Goal: Task Accomplishment & Management: Manage account settings

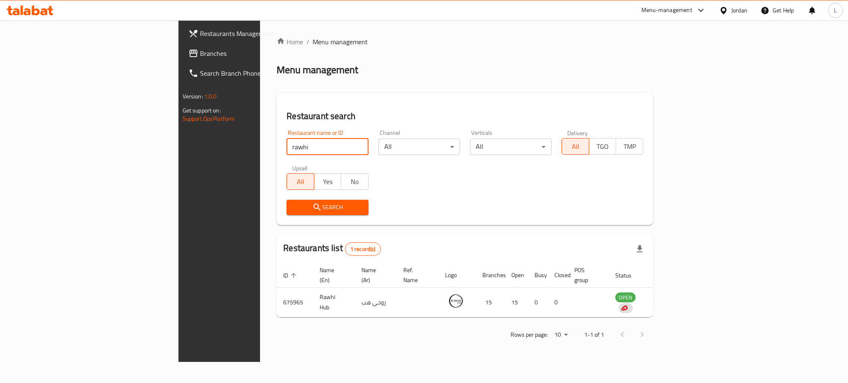
drag, startPoint x: 0, startPoint y: 0, endPoint x: 131, endPoint y: 145, distance: 195.2
click at [178, 145] on div "Restaurants Management Branches Search Branch Phone Version: 1.0.0 Get support …" at bounding box center [423, 191] width 491 height 342
type input "ث"
click at [312, 206] on icon "submit" at bounding box center [317, 207] width 10 height 10
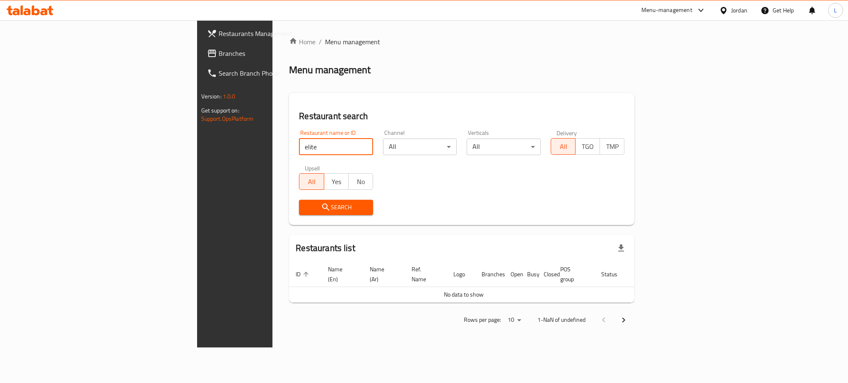
click at [299, 141] on input "elite" at bounding box center [336, 147] width 74 height 17
type input "Elite Pharma Services Company"
click at [306, 207] on span "Search" at bounding box center [336, 207] width 61 height 10
click at [306, 205] on span "Search" at bounding box center [336, 207] width 61 height 10
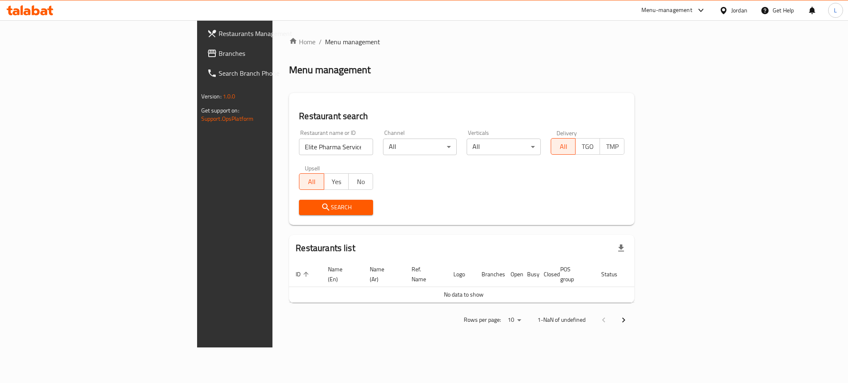
click at [299, 151] on input "Elite Pharma Services Company" at bounding box center [336, 147] width 74 height 17
click at [312, 147] on input "Elite Pharma Services Company" at bounding box center [336, 147] width 74 height 17
click at [299, 150] on input "search" at bounding box center [336, 147] width 74 height 17
type input "elite"
click at [306, 204] on span "Search" at bounding box center [336, 207] width 61 height 10
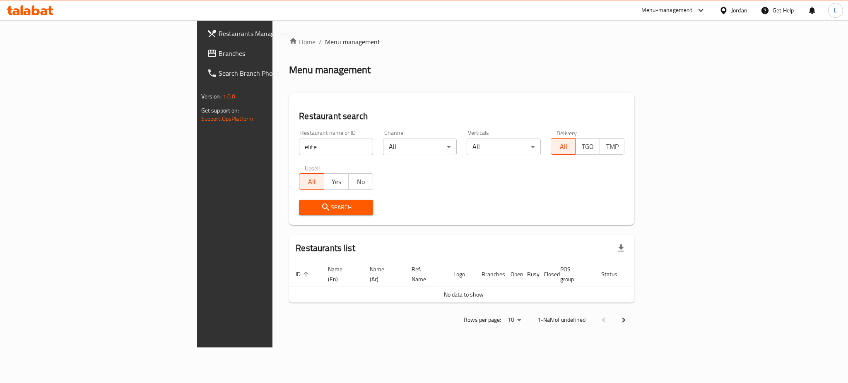
click at [306, 204] on span "Search" at bounding box center [336, 207] width 61 height 10
click at [299, 141] on input "elite" at bounding box center [336, 147] width 74 height 17
click at [321, 205] on icon "submit" at bounding box center [326, 207] width 10 height 10
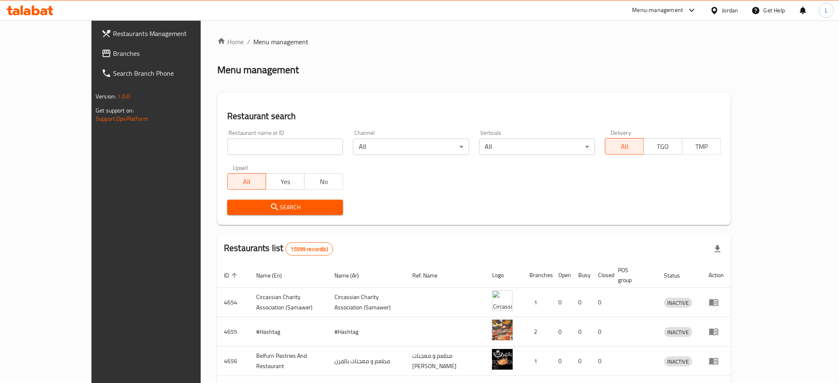
click at [240, 141] on input "search" at bounding box center [285, 147] width 116 height 17
type input "elite"
click at [244, 210] on span "Search" at bounding box center [285, 207] width 103 height 10
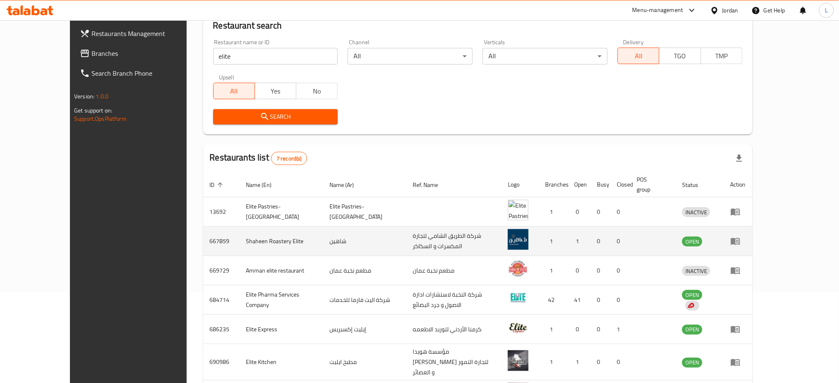
scroll to position [110, 0]
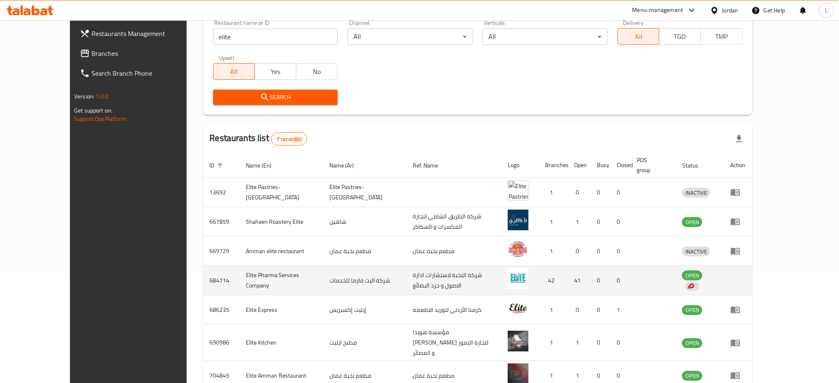
click at [240, 273] on td "Elite Pharma Services Company" at bounding box center [281, 280] width 83 height 29
copy td "Elite Pharma Services Company"
click at [203, 272] on td "684714" at bounding box center [221, 280] width 36 height 29
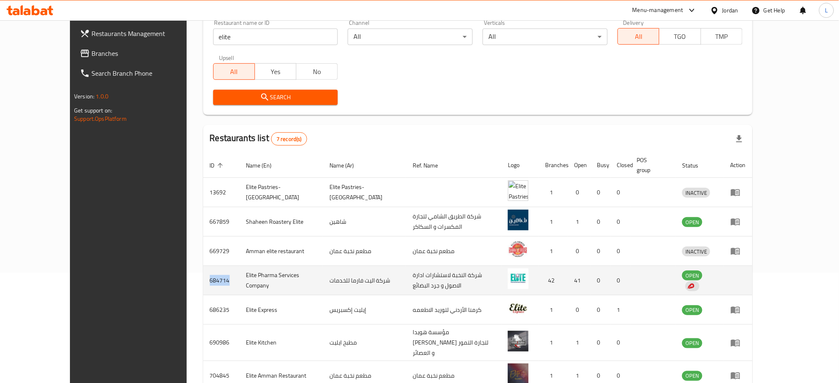
click at [203, 272] on td "684714" at bounding box center [221, 280] width 36 height 29
copy td "684714"
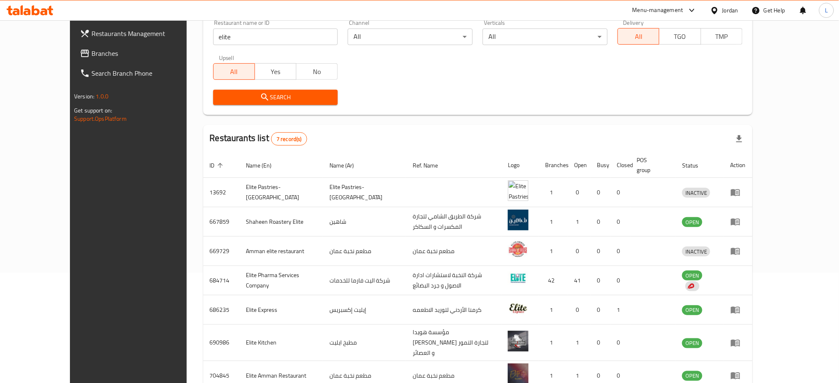
click at [647, 11] on div "Menu-management" at bounding box center [658, 10] width 51 height 10
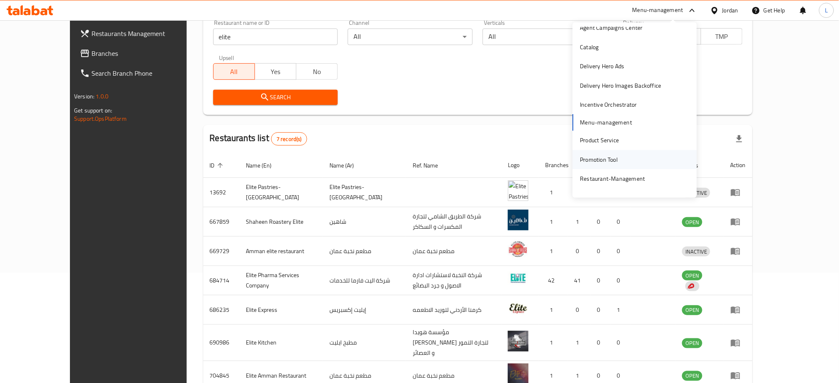
scroll to position [43, 0]
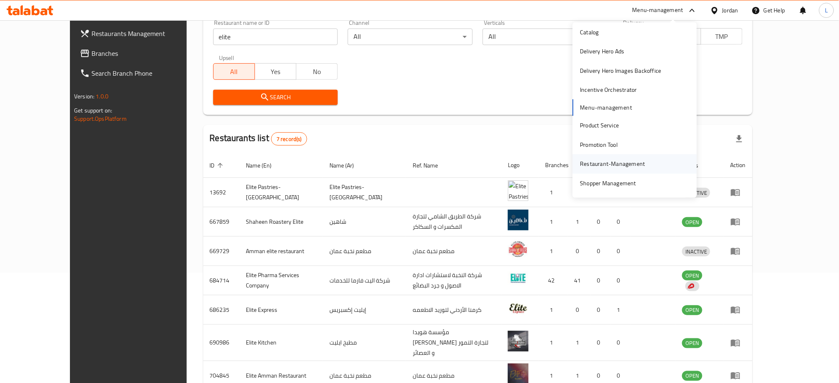
click at [604, 160] on div "Restaurant-Management" at bounding box center [613, 163] width 65 height 9
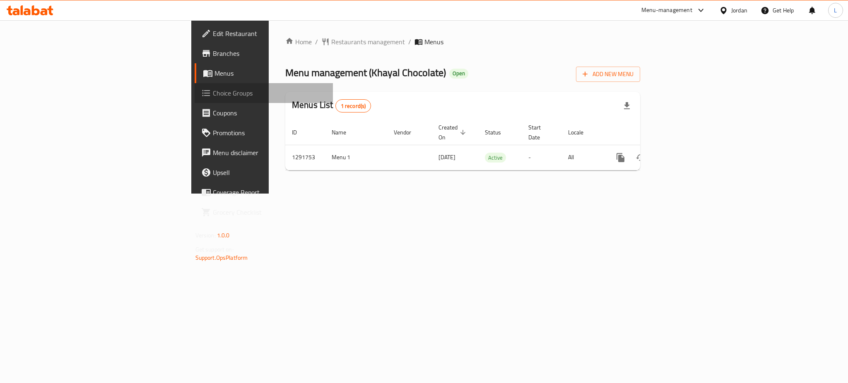
click at [213, 97] on span "Choice Groups" at bounding box center [269, 93] width 113 height 10
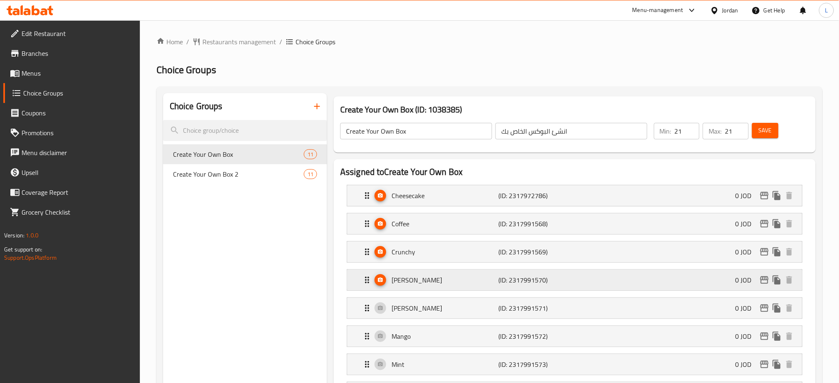
click at [488, 284] on p "Hazel Joy" at bounding box center [445, 280] width 107 height 10
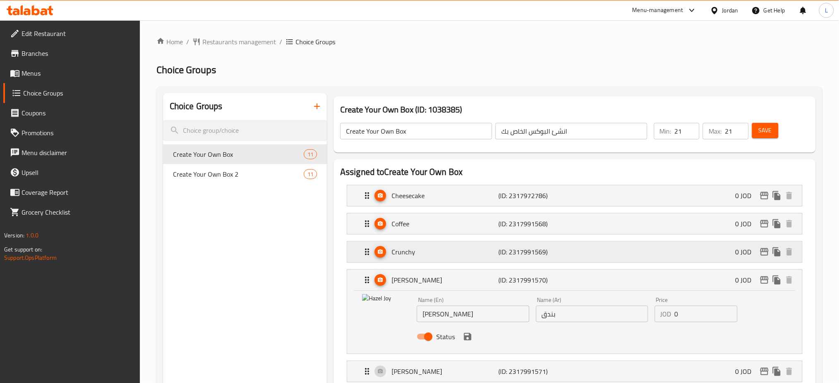
click at [481, 257] on p "Crunchy" at bounding box center [445, 252] width 107 height 10
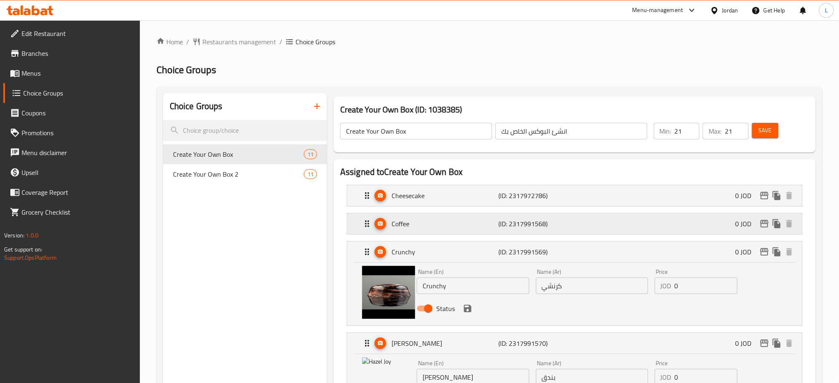
click at [471, 215] on div "Coffee (ID: 2317991568) 0 JOD" at bounding box center [577, 224] width 430 height 21
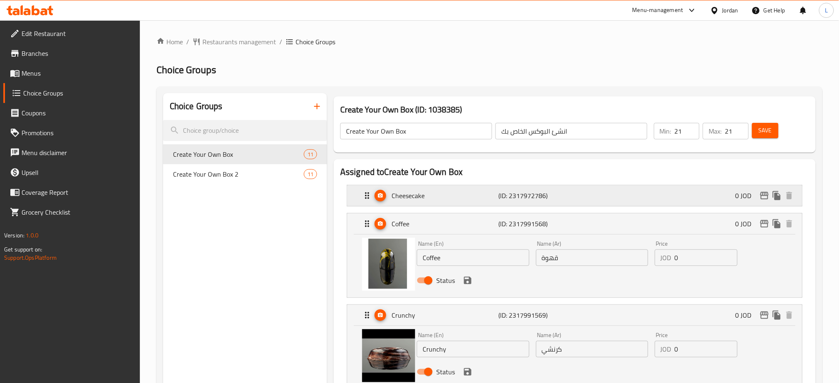
click at [462, 202] on div "Cheesecake (ID: 2317972786) 0 JOD" at bounding box center [577, 195] width 430 height 21
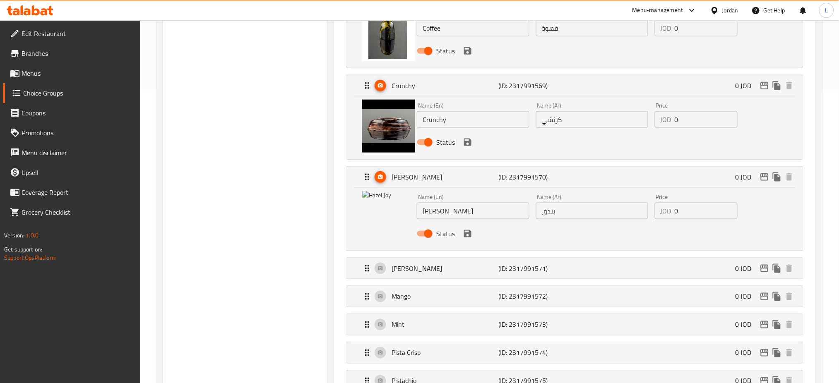
scroll to position [331, 0]
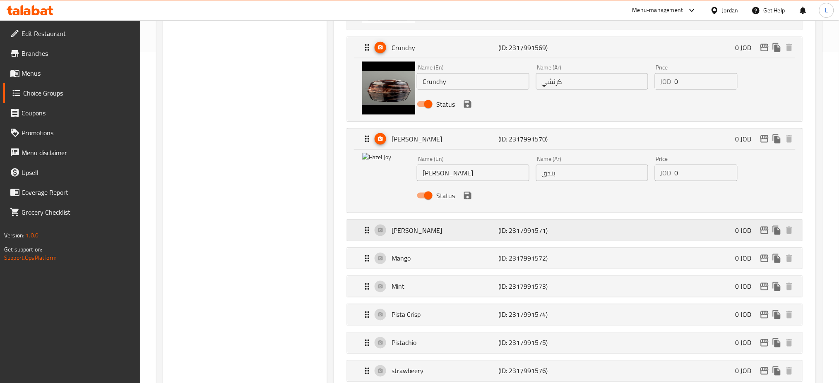
click at [438, 236] on div "Hazel Truffle (ID: 2317991571) 0 JOD" at bounding box center [577, 230] width 430 height 21
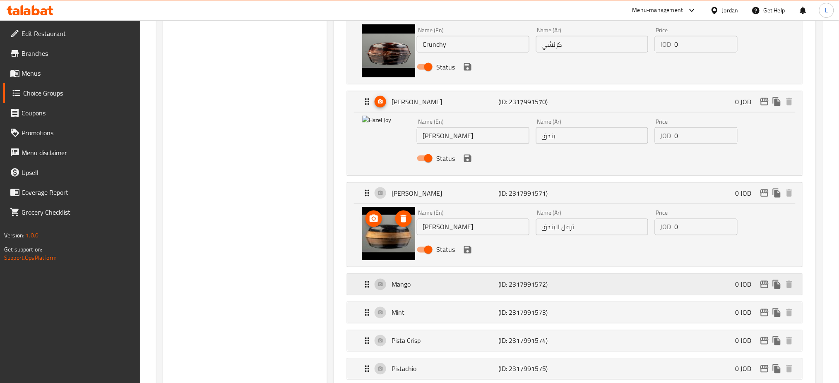
scroll to position [386, 0]
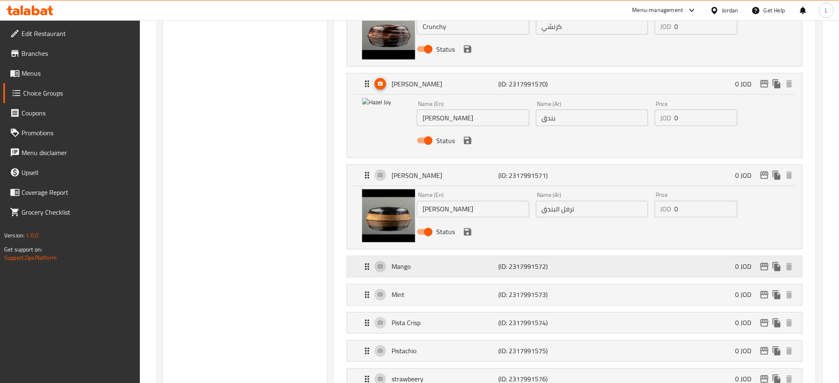
click at [484, 268] on p "Mango" at bounding box center [445, 267] width 107 height 10
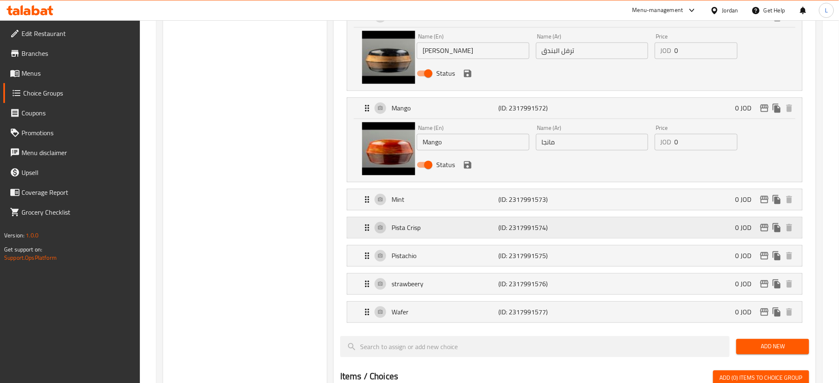
scroll to position [552, 0]
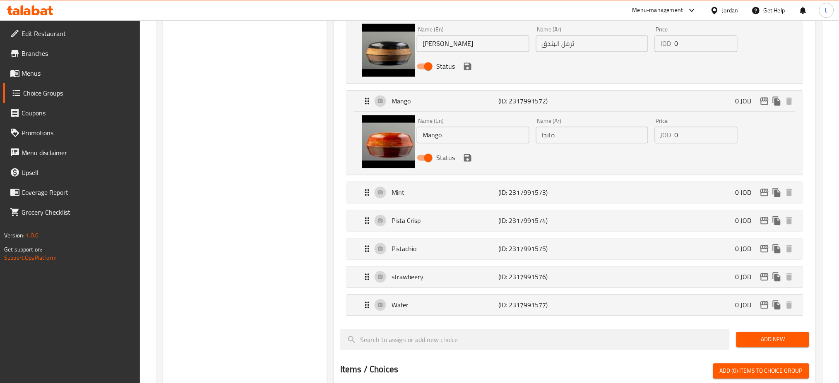
click at [466, 161] on icon "save" at bounding box center [467, 157] width 7 height 7
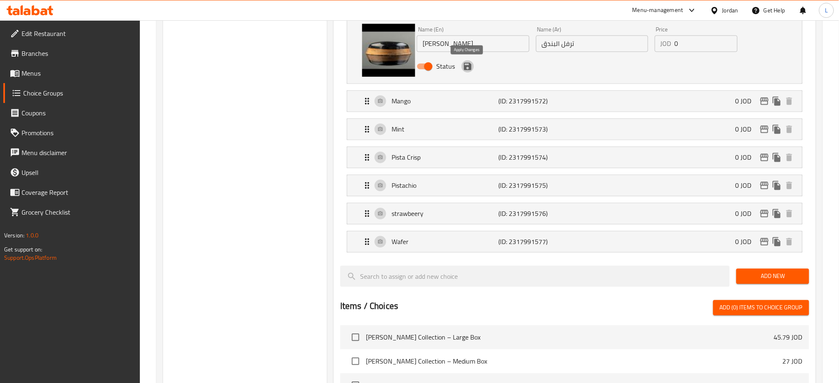
click at [466, 70] on icon "save" at bounding box center [467, 66] width 7 height 7
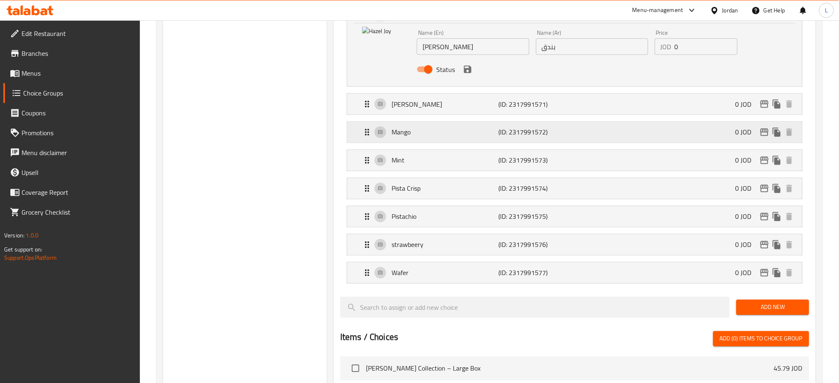
scroll to position [441, 0]
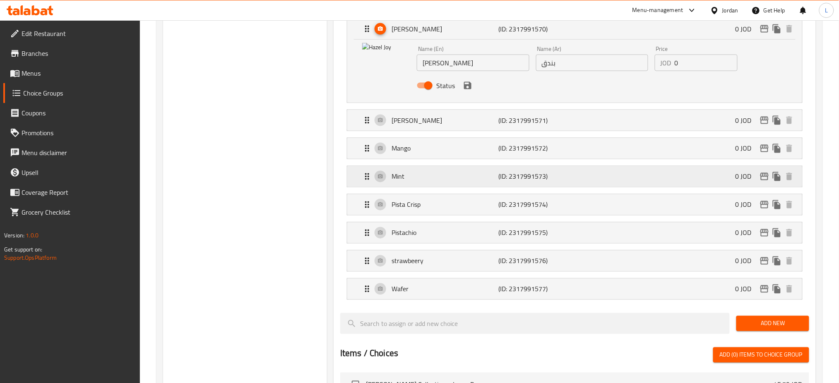
click at [452, 172] on p "Mint" at bounding box center [445, 177] width 107 height 10
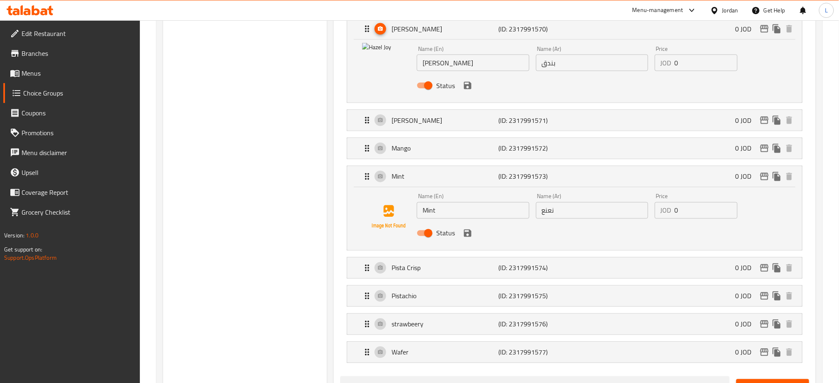
click at [823, 340] on div "Choice Groups Create Your Own Box 11 Create Your Own Box 2 11 Create Your Own B…" at bounding box center [490, 191] width 666 height 1093
click at [811, 231] on div "Assigned to Create Your Own Box Cheesecake (ID: 2317972786) 0 JOD Name (En) Che…" at bounding box center [575, 194] width 482 height 952
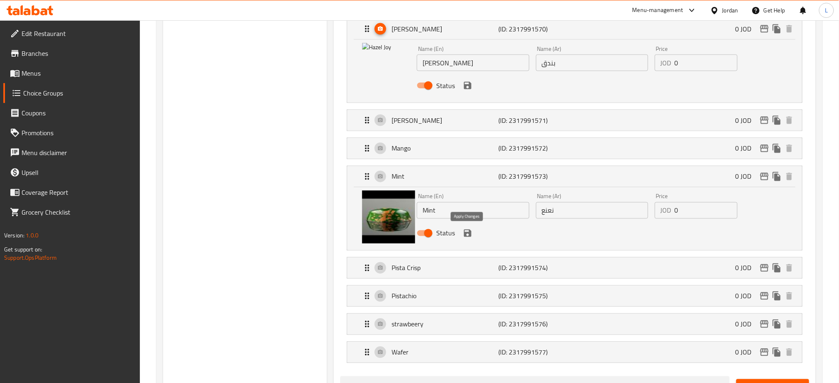
click at [468, 236] on icon "save" at bounding box center [467, 233] width 7 height 7
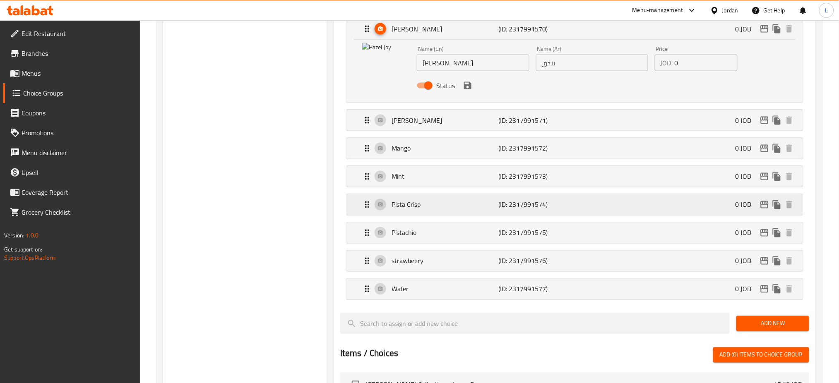
drag, startPoint x: 445, startPoint y: 210, endPoint x: 449, endPoint y: 212, distance: 4.5
click at [446, 210] on div "Pista Crisp (ID: 2317991574) 0 JOD" at bounding box center [577, 205] width 430 height 21
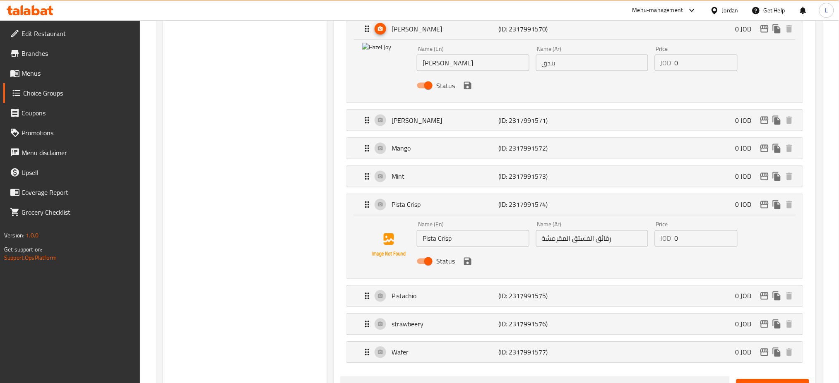
drag, startPoint x: 813, startPoint y: 229, endPoint x: 802, endPoint y: 234, distance: 12.1
click at [813, 229] on div "Assigned to Create Your Own Box Cheesecake (ID: 2317972786) 0 JOD Name (En) Che…" at bounding box center [575, 194] width 482 height 952
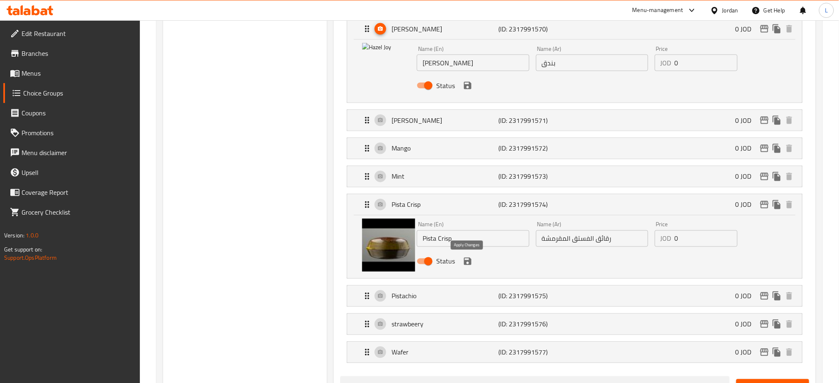
click at [465, 262] on icon "save" at bounding box center [467, 261] width 7 height 7
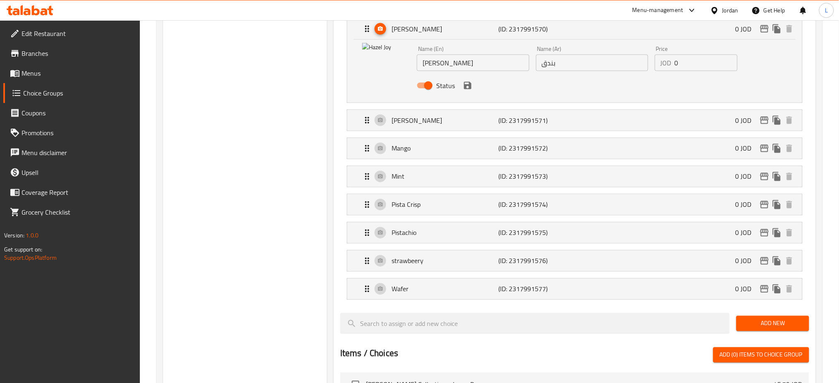
click at [678, 310] on div at bounding box center [574, 310] width 469 height 7
click at [419, 231] on p "Pistachio" at bounding box center [445, 233] width 107 height 10
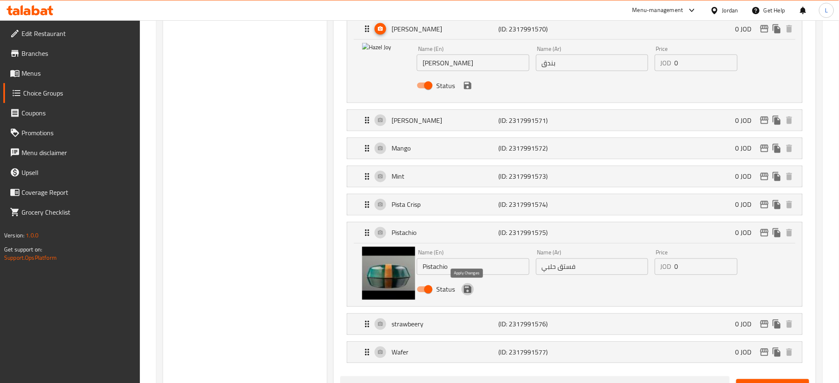
click at [465, 289] on icon "save" at bounding box center [467, 289] width 7 height 7
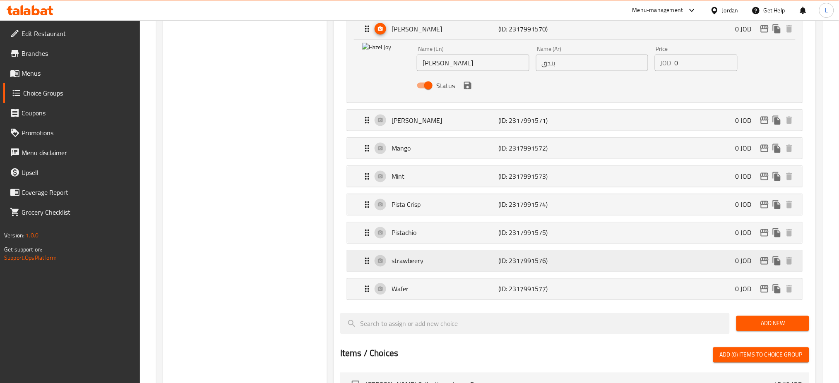
click at [449, 264] on p "strawbeery" at bounding box center [445, 261] width 107 height 10
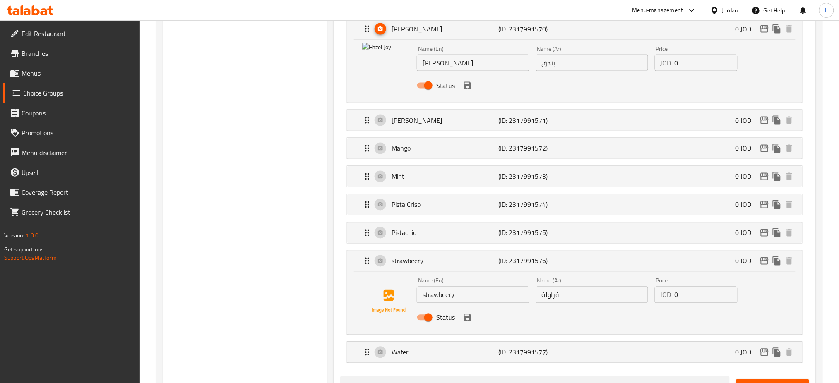
click at [822, 218] on div "Choice Groups Create Your Own Box 11 Create Your Own Box 2 11 Create Your Own B…" at bounding box center [490, 191] width 666 height 1093
click at [806, 301] on li "strawbeery (ID: 2317991576) 0 JOD Name (En) strawbeery Name (En) Name (Ar) فراو…" at bounding box center [574, 293] width 469 height 92
click at [465, 318] on icon "save" at bounding box center [467, 317] width 7 height 7
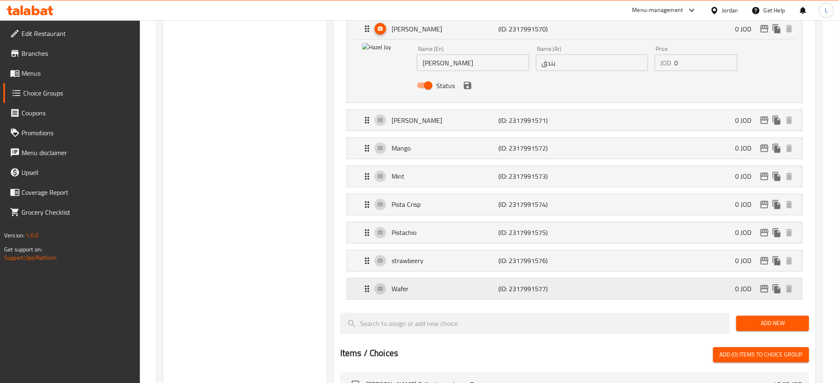
click at [585, 292] on div "Wafer (ID: 2317991577) 0 JOD" at bounding box center [577, 289] width 430 height 21
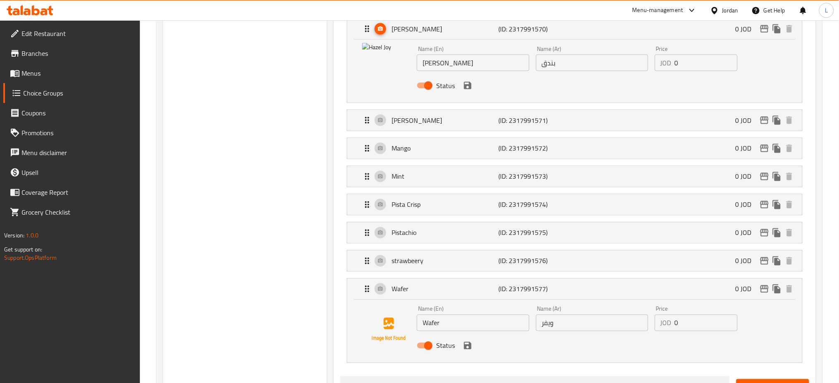
click at [815, 333] on div "Assigned to Create Your Own Box Cheesecake (ID: 2317972786) 0 JOD Name (En) Che…" at bounding box center [575, 194] width 482 height 952
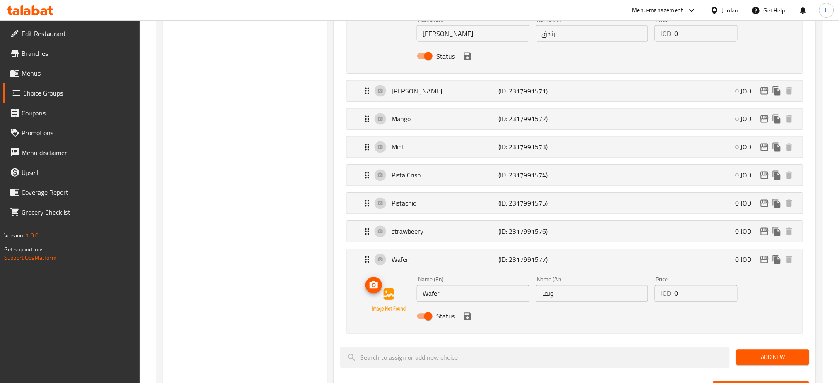
scroll to position [497, 0]
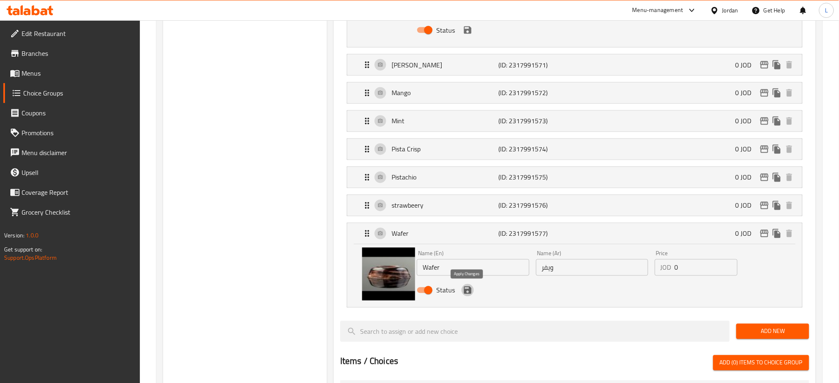
click at [469, 290] on icon "save" at bounding box center [467, 290] width 7 height 7
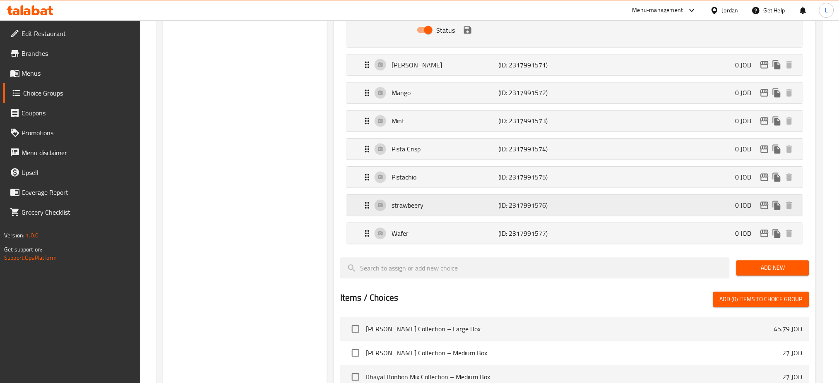
click at [456, 210] on p "strawbeery" at bounding box center [445, 206] width 107 height 10
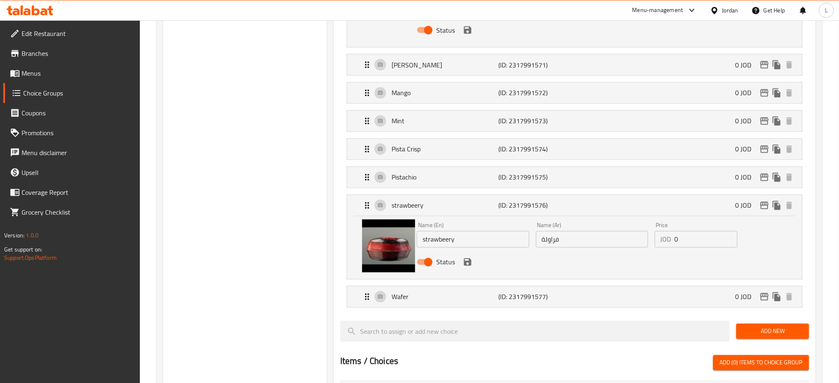
click at [465, 260] on icon "save" at bounding box center [468, 263] width 10 height 10
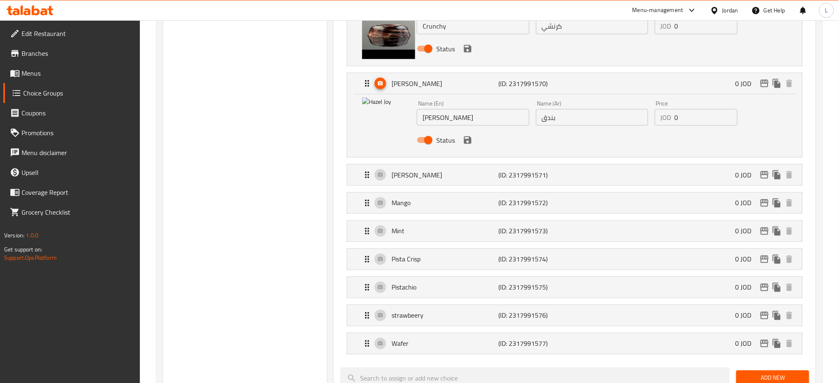
scroll to position [386, 0]
click at [469, 142] on icon "save" at bounding box center [467, 140] width 7 height 7
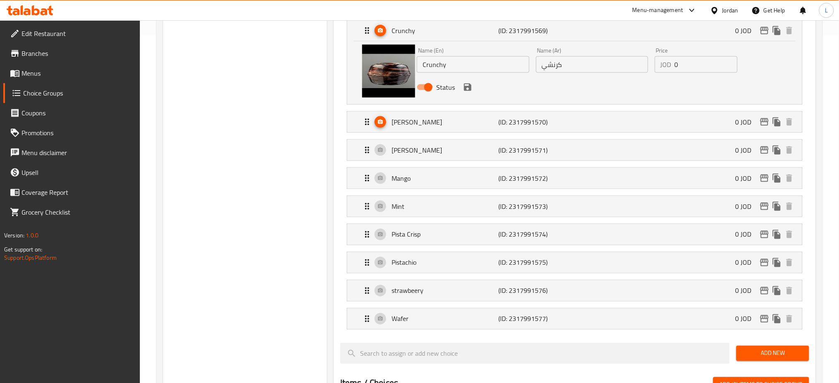
scroll to position [331, 0]
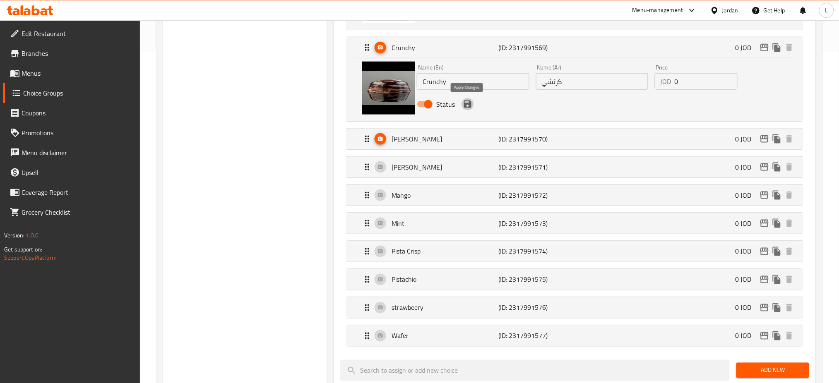
click at [469, 109] on icon "save" at bounding box center [468, 104] width 10 height 10
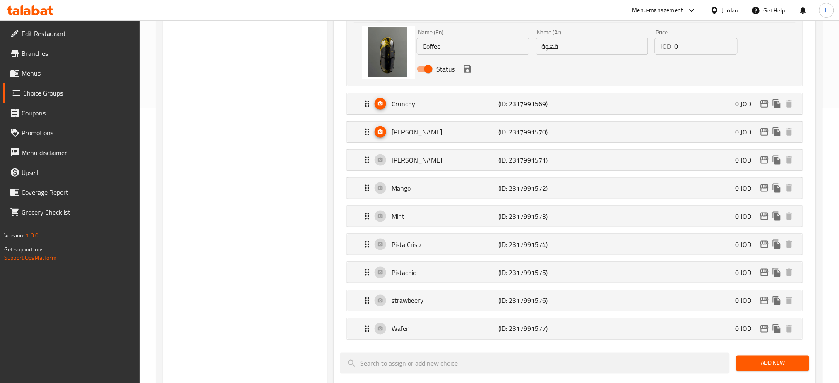
scroll to position [221, 0]
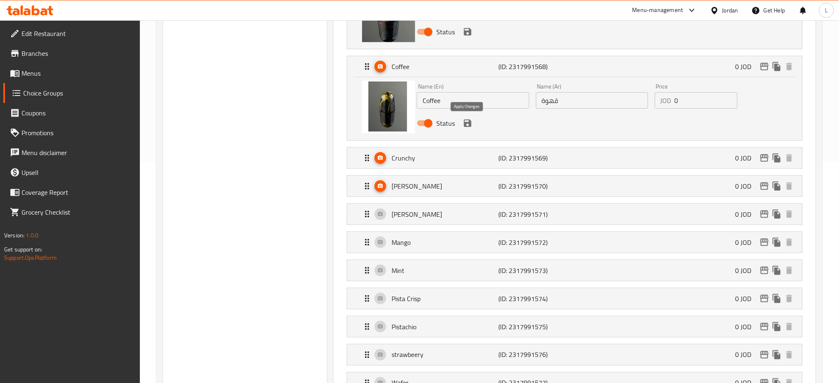
click at [470, 122] on icon "save" at bounding box center [467, 123] width 7 height 7
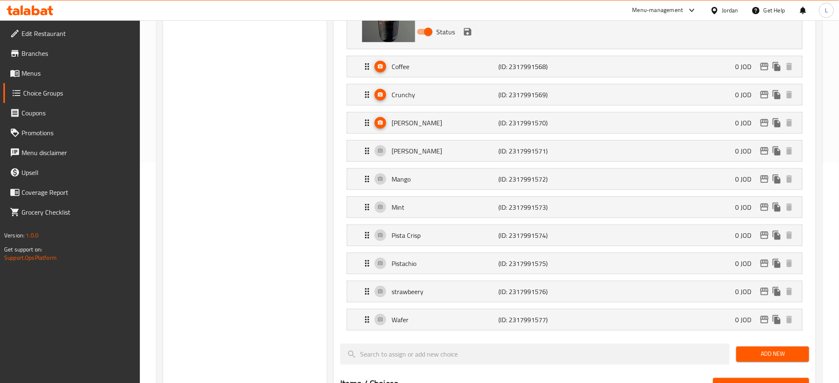
scroll to position [110, 0]
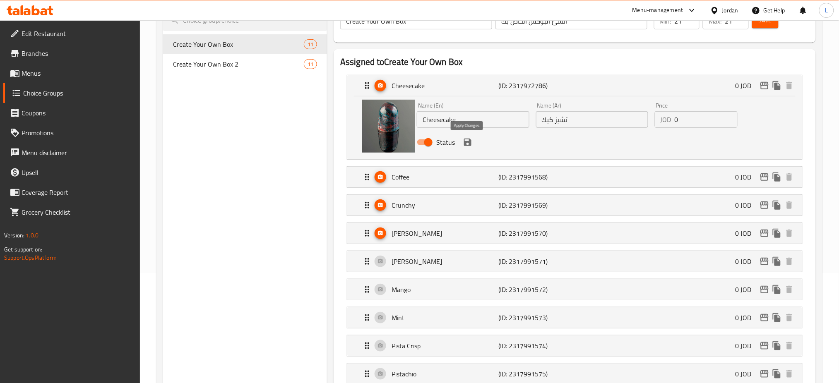
click at [467, 143] on icon "save" at bounding box center [468, 142] width 10 height 10
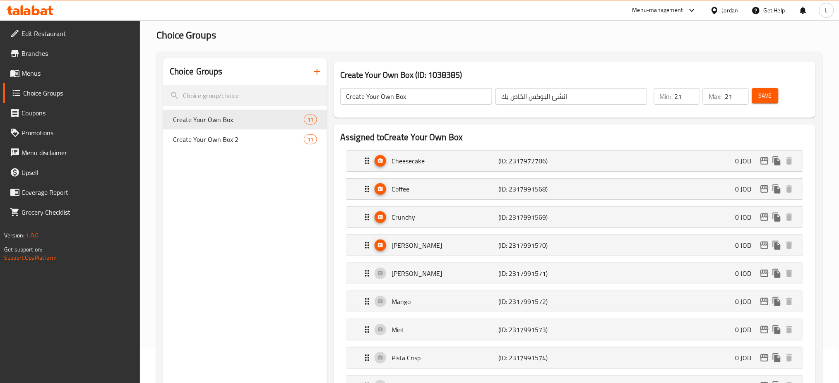
scroll to position [0, 0]
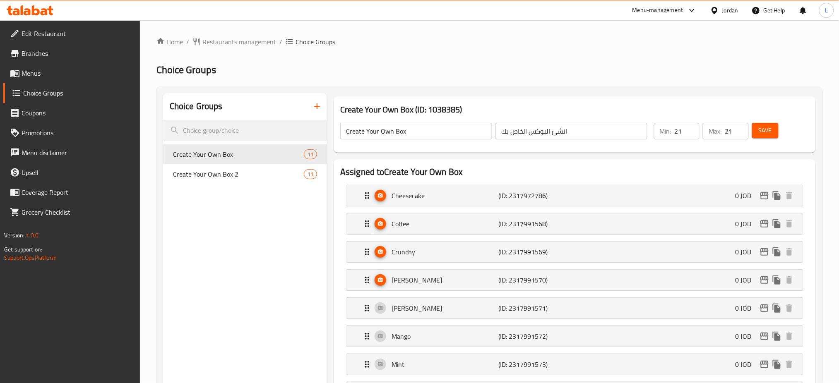
click at [765, 131] on span "Save" at bounding box center [765, 130] width 13 height 10
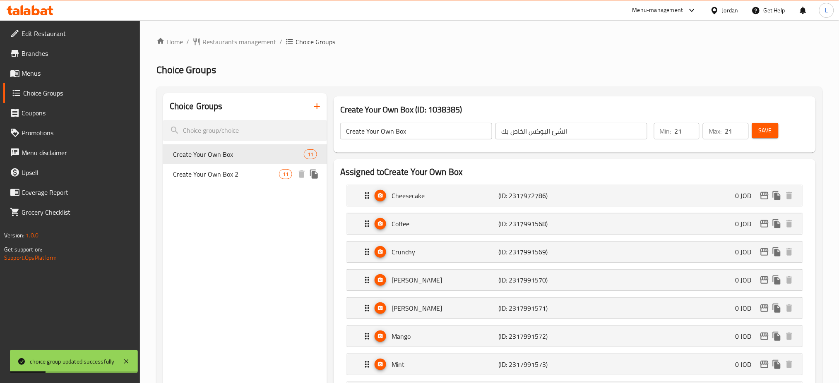
click at [237, 174] on span "Create Your Own Box 2" at bounding box center [226, 174] width 106 height 10
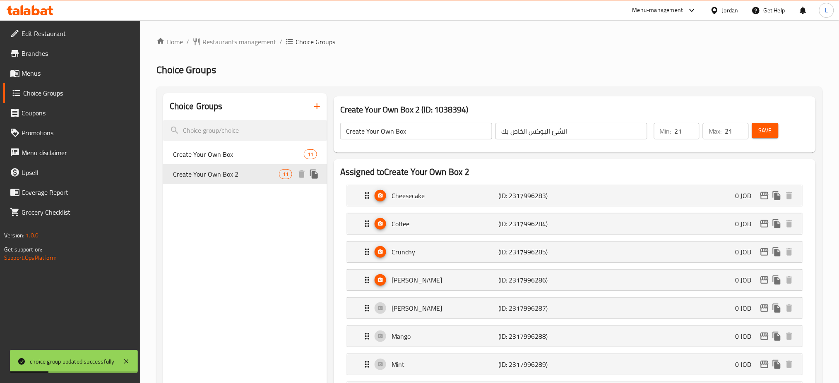
type input "Create Your Own Box 2"
type input "انشئ البوكس الخاص بك 2"
type input "42"
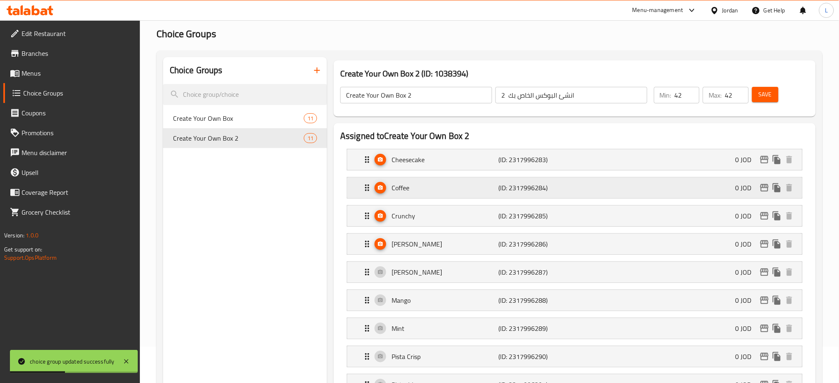
scroll to position [55, 0]
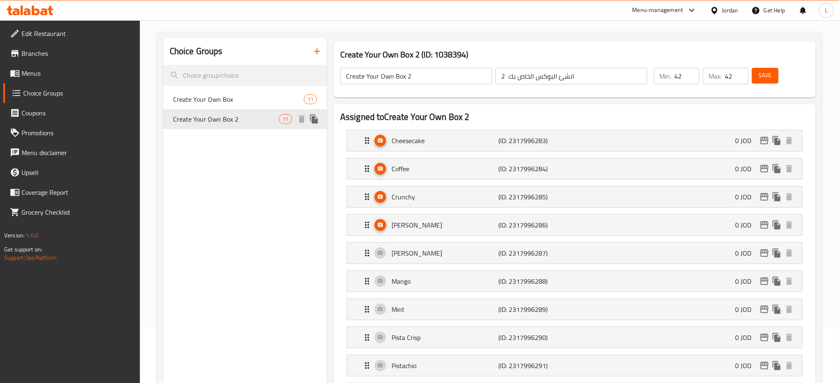
click at [275, 119] on span "Create Your Own Box 2" at bounding box center [226, 119] width 106 height 10
click at [249, 119] on span "Create Your Own Box 2" at bounding box center [226, 119] width 106 height 10
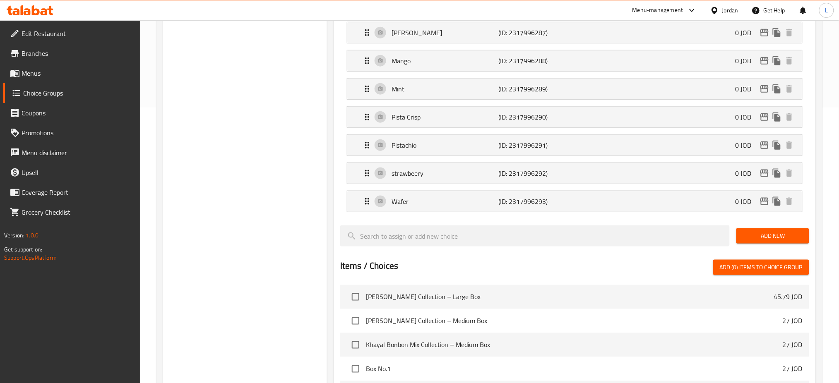
scroll to position [0, 0]
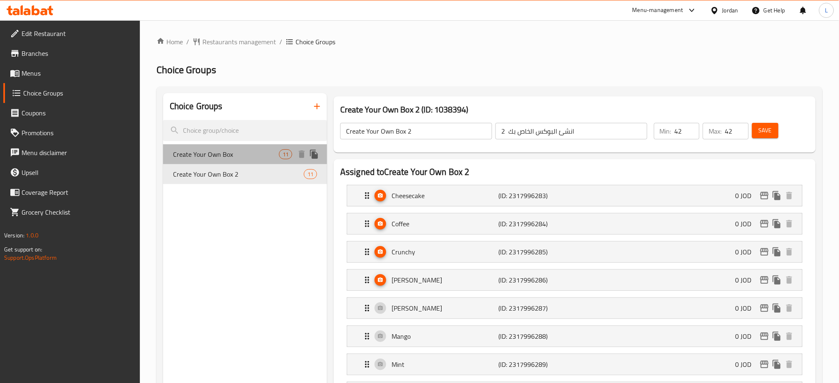
click at [248, 154] on span "Create Your Own Box" at bounding box center [226, 154] width 106 height 10
type input "Create Your Own Box"
type input "انشئ البوكس الخاص بك"
type input "21"
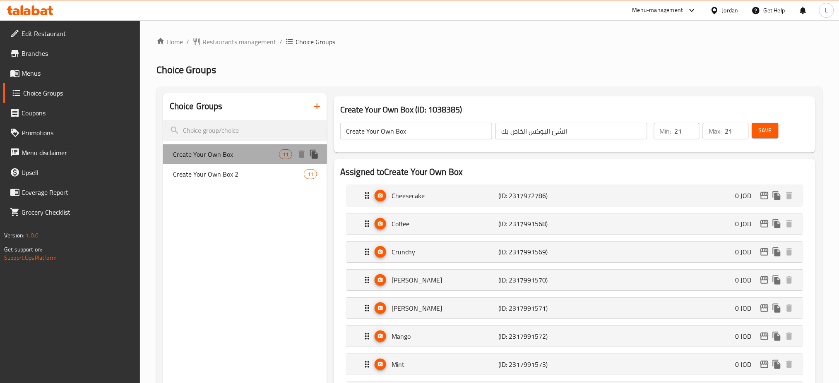
click at [250, 156] on span "Create Your Own Box" at bounding box center [226, 154] width 106 height 10
click at [314, 157] on icon "duplicate" at bounding box center [314, 154] width 8 height 9
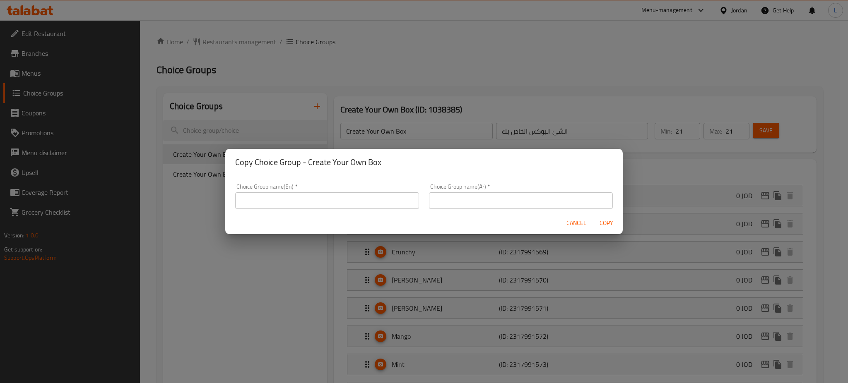
click at [268, 201] on input "text" at bounding box center [327, 201] width 184 height 17
type input "Create Your Own Box 2"
click at [455, 203] on input "text" at bounding box center [521, 201] width 184 height 17
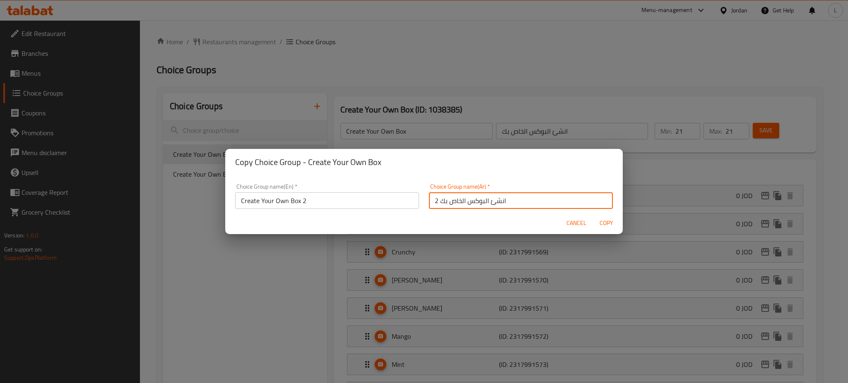
type input "انشئ البوكس الخاص بك 2"
click at [607, 225] on span "Copy" at bounding box center [606, 223] width 20 height 10
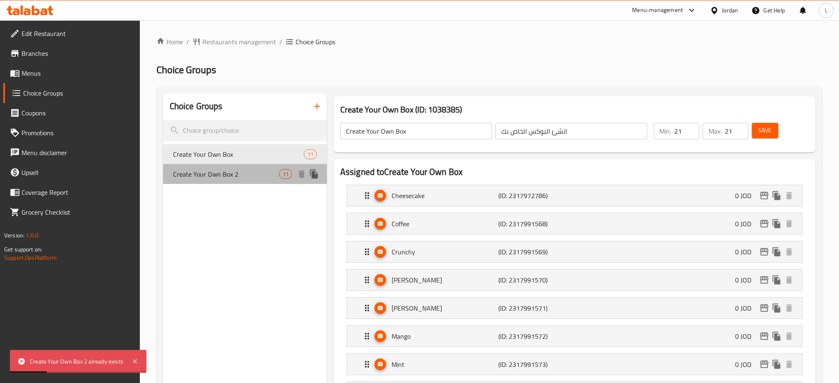
click at [252, 164] on div "Create Your Own Box 2 11" at bounding box center [245, 174] width 164 height 20
type input "Create Your Own Box 2"
type input "انشئ البوكس الخاص بك 2"
type input "42"
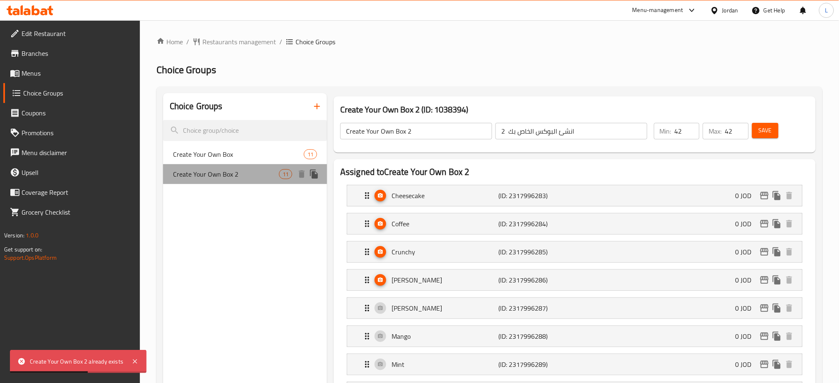
click at [259, 175] on span "Create Your Own Box 2" at bounding box center [226, 174] width 106 height 10
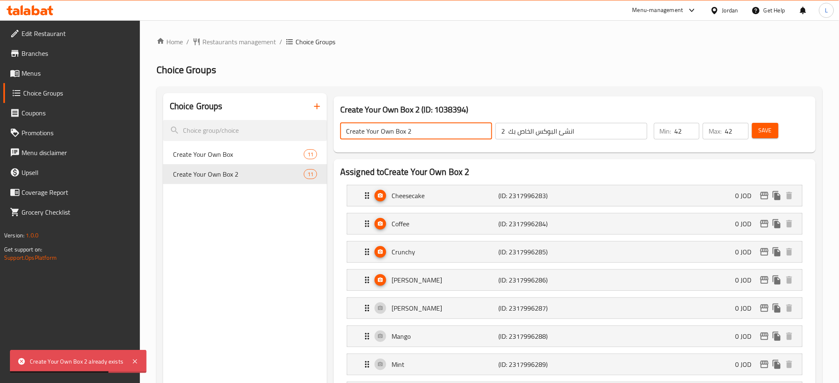
drag, startPoint x: 415, startPoint y: 131, endPoint x: 406, endPoint y: 131, distance: 9.1
click at [406, 131] on input "Create Your Own Box 2" at bounding box center [416, 131] width 152 height 17
type input "Create Your Own Box 1"
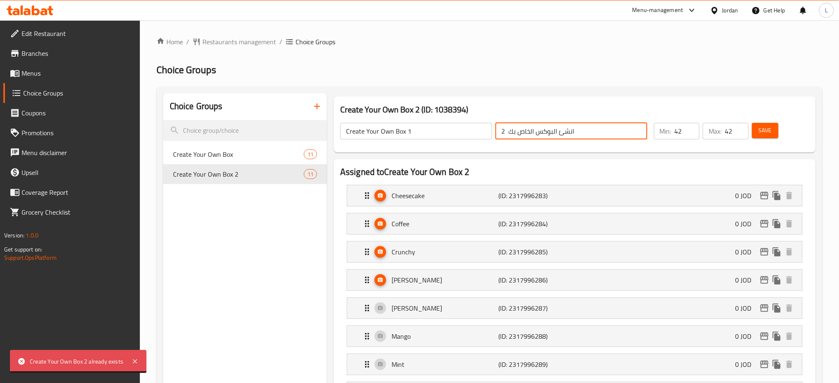
drag, startPoint x: 505, startPoint y: 131, endPoint x: 498, endPoint y: 132, distance: 7.5
click at [498, 132] on input "انشئ البوكس الخاص بك 2" at bounding box center [572, 131] width 152 height 17
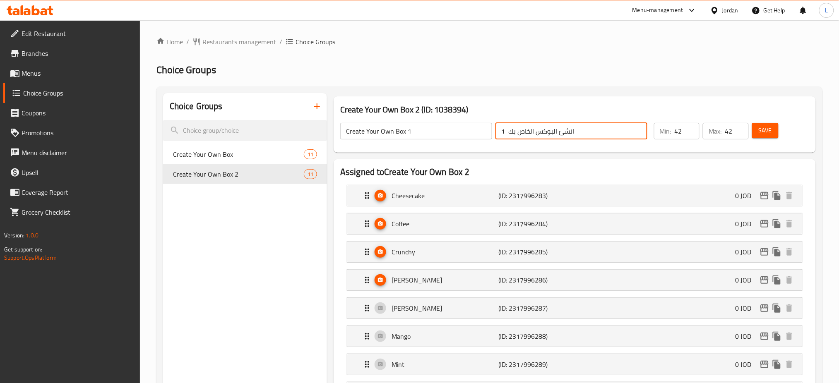
type input "انشئ البوكس الخاص بك 1"
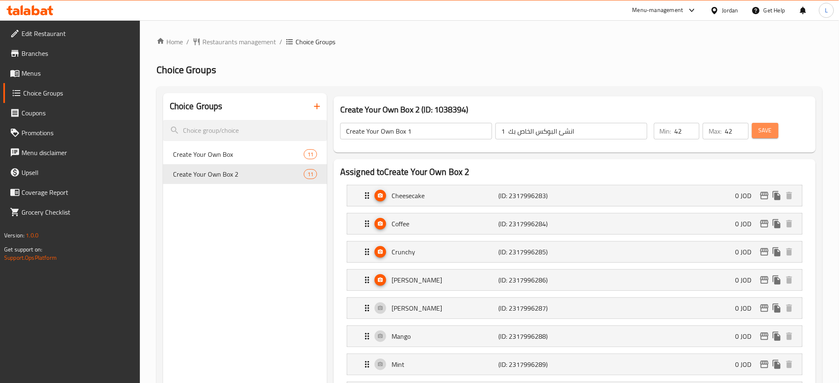
click at [762, 132] on span "Save" at bounding box center [765, 130] width 13 height 10
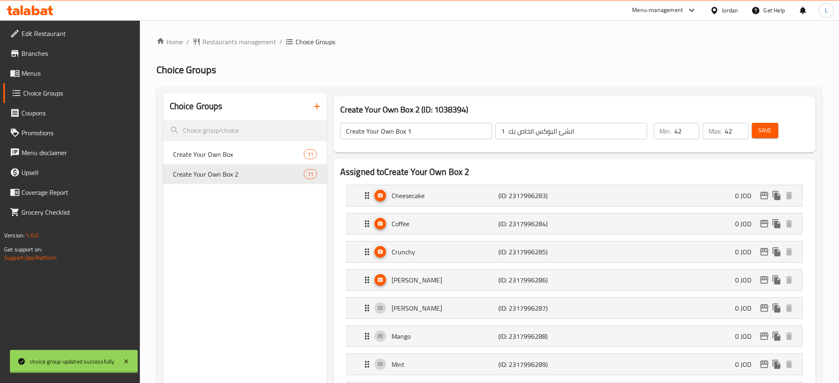
click at [210, 156] on div at bounding box center [419, 191] width 839 height 383
click at [210, 156] on span "Create Your Own Box" at bounding box center [226, 154] width 106 height 10
type input "Create Your Own Box"
type input "انشئ البوكس الخاص بك"
type input "21"
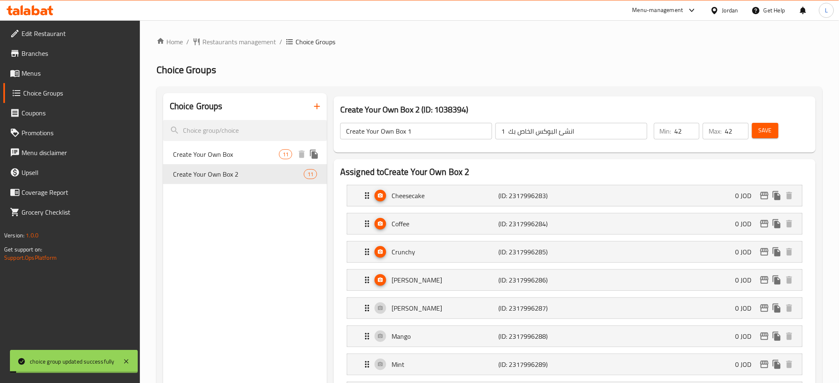
type input "21"
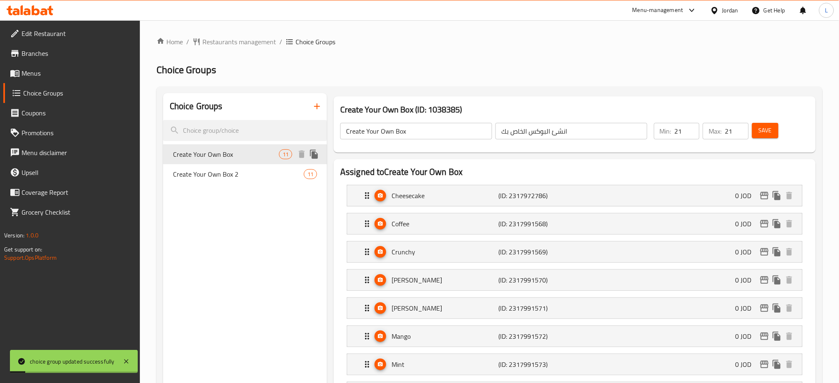
click at [311, 154] on icon "duplicate" at bounding box center [314, 154] width 10 height 10
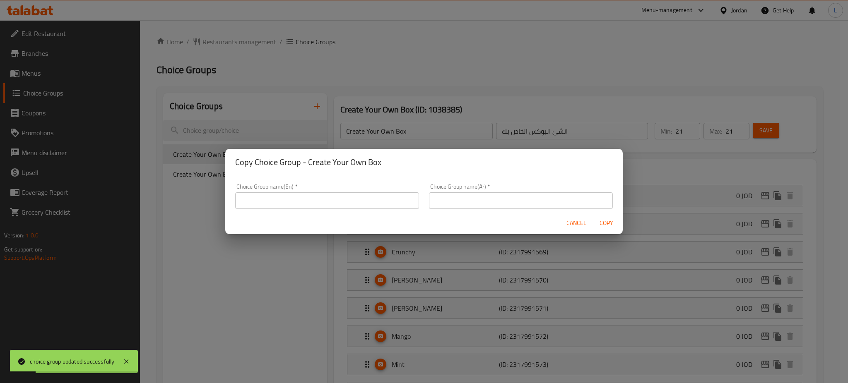
click at [320, 198] on input "text" at bounding box center [327, 201] width 184 height 17
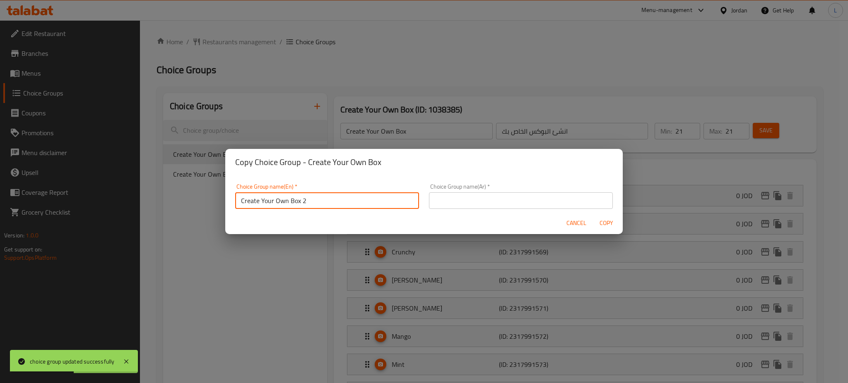
type input "Create Your Own Box 2"
click at [465, 198] on input "text" at bounding box center [521, 201] width 184 height 17
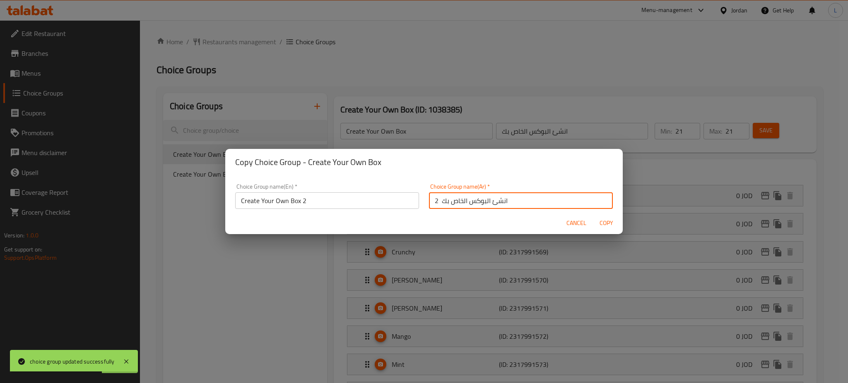
type input "انشئ البوكس الخاص بك 2"
click at [606, 223] on span "Copy" at bounding box center [606, 223] width 20 height 10
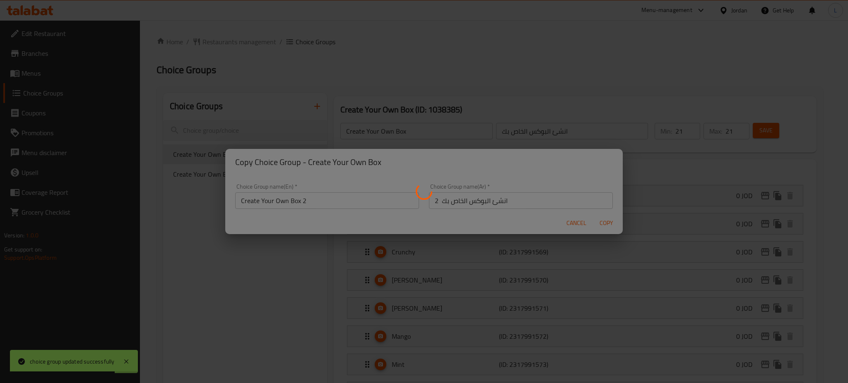
type input "Create Your Own Box 2"
type input "انشئ البوكس الخاص بك 2"
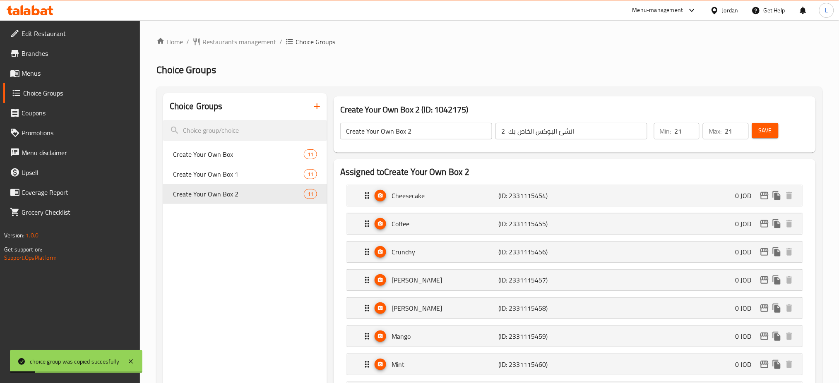
click at [17, 76] on icon at bounding box center [14, 73] width 9 height 7
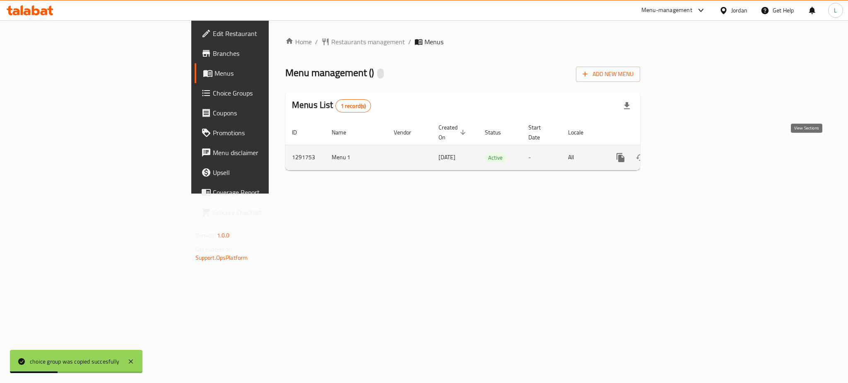
click at [685, 153] on icon "enhanced table" at bounding box center [680, 158] width 10 height 10
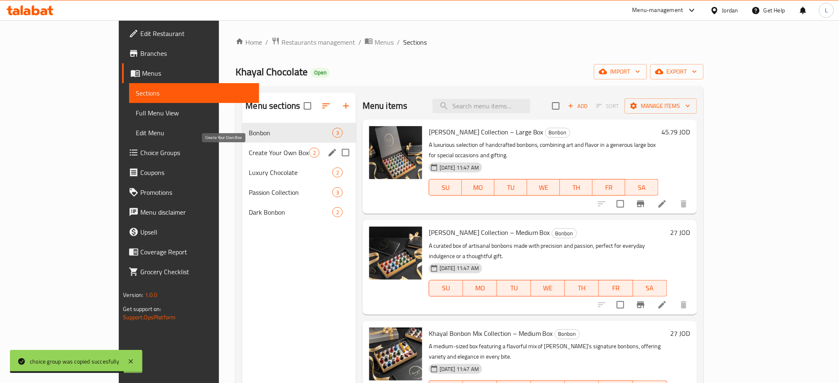
click at [249, 156] on span "Create Your Own Box" at bounding box center [279, 153] width 60 height 10
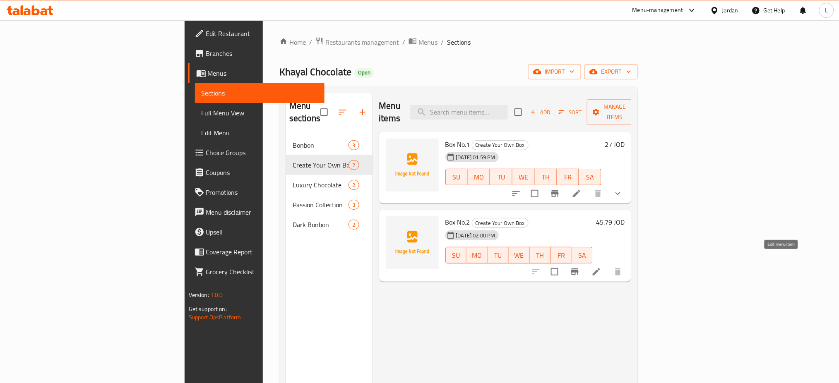
click at [602, 267] on icon at bounding box center [597, 272] width 10 height 10
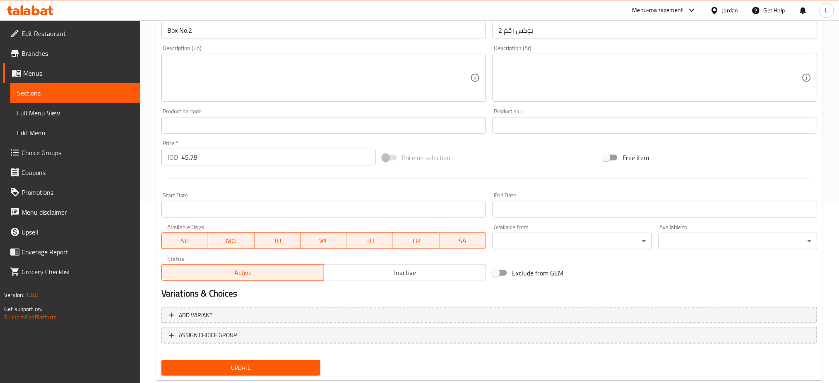
scroll to position [200, 0]
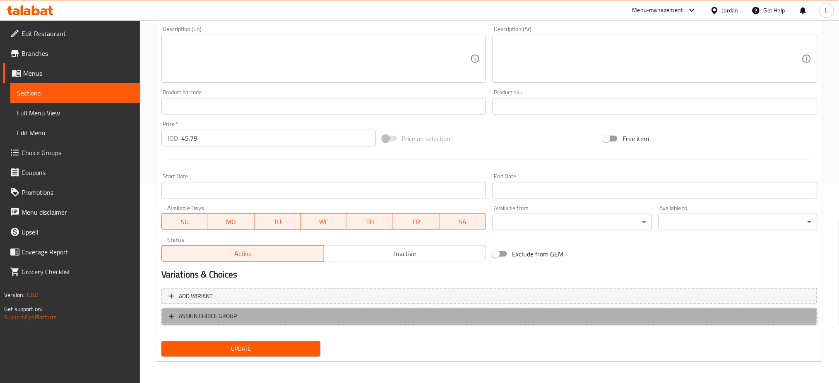
click at [260, 319] on span "ASSIGN CHOICE GROUP" at bounding box center [489, 316] width 641 height 10
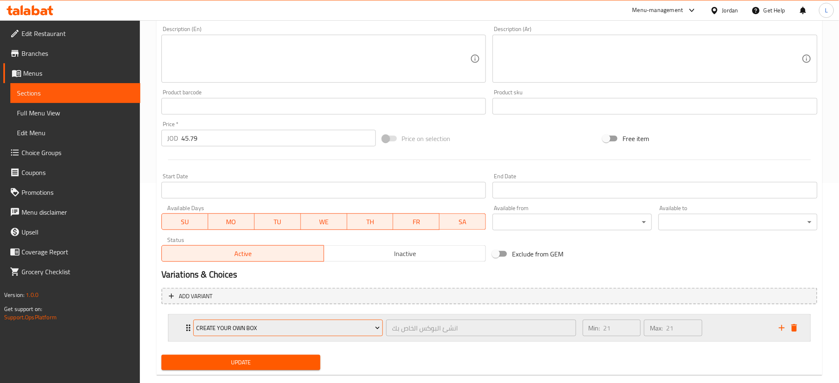
click at [283, 329] on span "Create Your Own Box" at bounding box center [288, 328] width 184 height 10
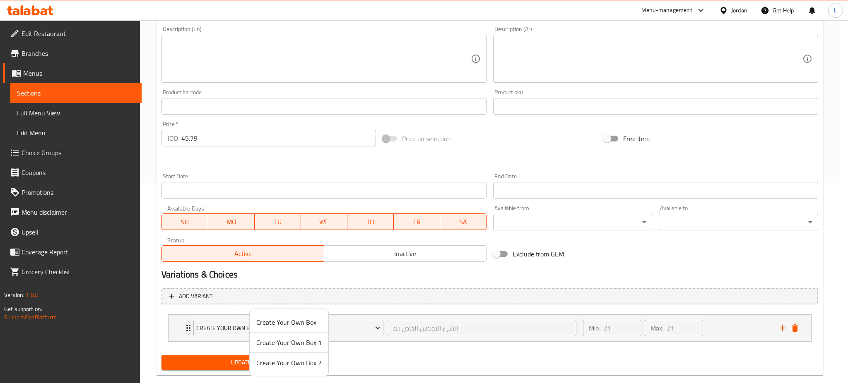
click at [269, 367] on span "Create Your Own Box 2" at bounding box center [288, 363] width 65 height 10
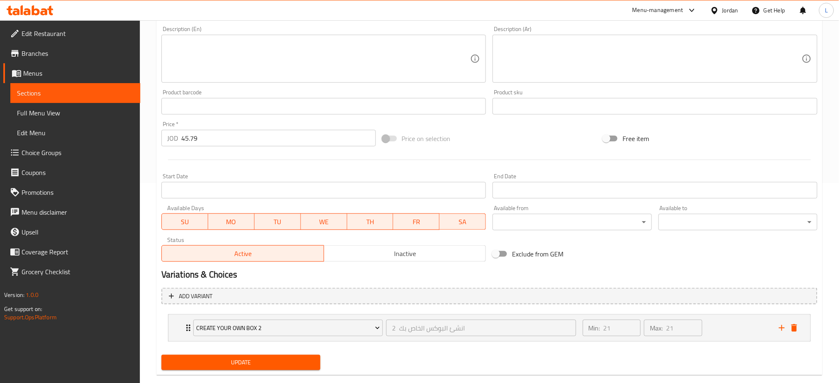
click at [294, 369] on button "Update" at bounding box center [240, 362] width 159 height 15
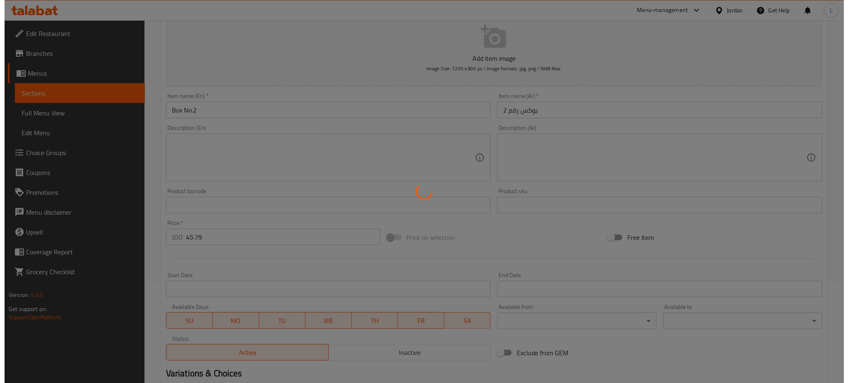
scroll to position [0, 0]
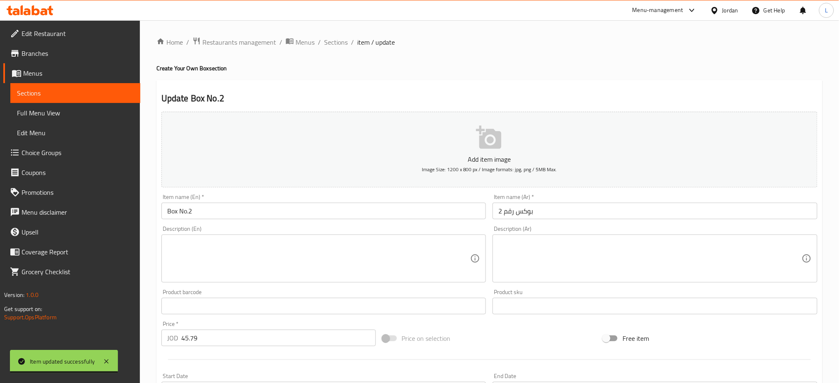
click at [691, 57] on div "Home / Restaurants management / Menus / Sections / item / update Create Your Ow…" at bounding box center [490, 309] width 666 height 545
click at [342, 39] on span "Sections" at bounding box center [336, 42] width 24 height 10
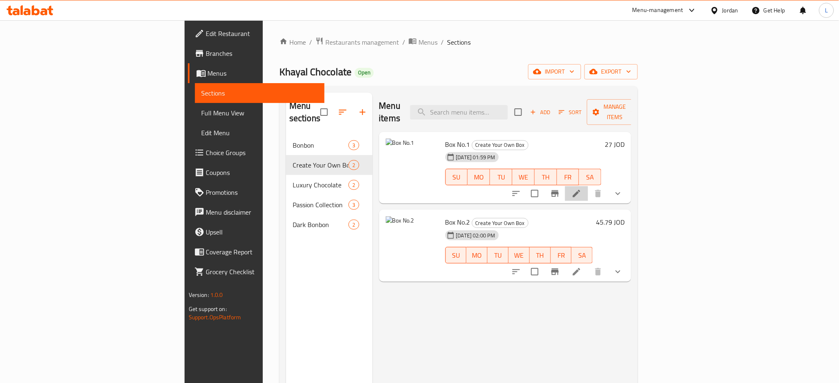
click at [588, 186] on li at bounding box center [576, 193] width 23 height 15
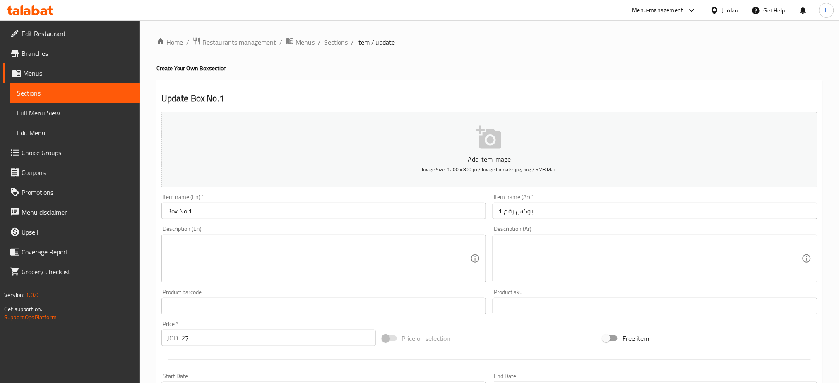
click at [339, 43] on span "Sections" at bounding box center [336, 42] width 24 height 10
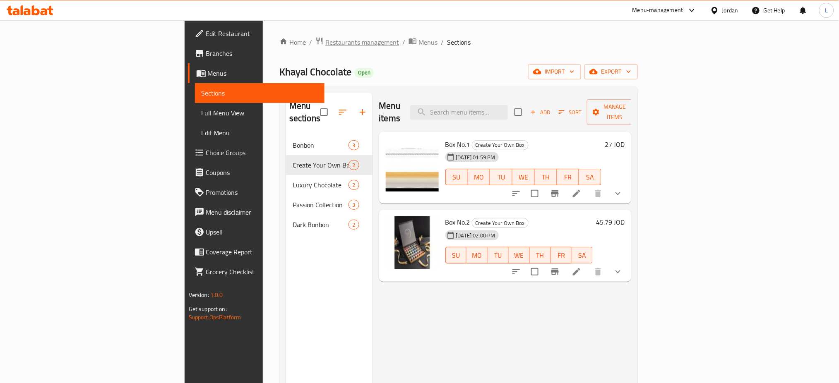
click at [325, 40] on span "Restaurants management" at bounding box center [362, 42] width 74 height 10
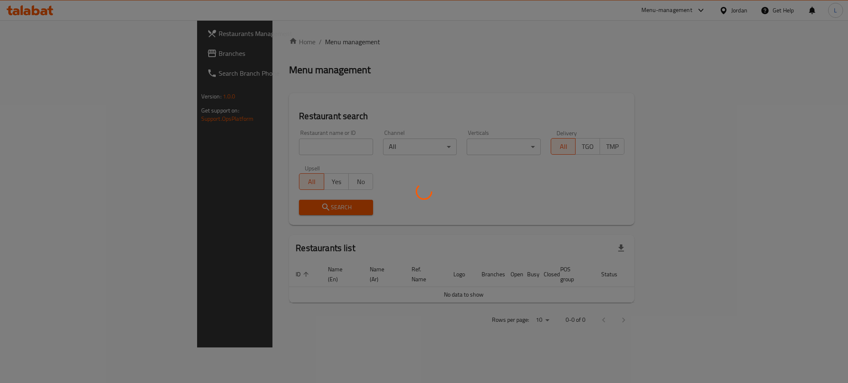
click at [232, 147] on div at bounding box center [424, 191] width 848 height 383
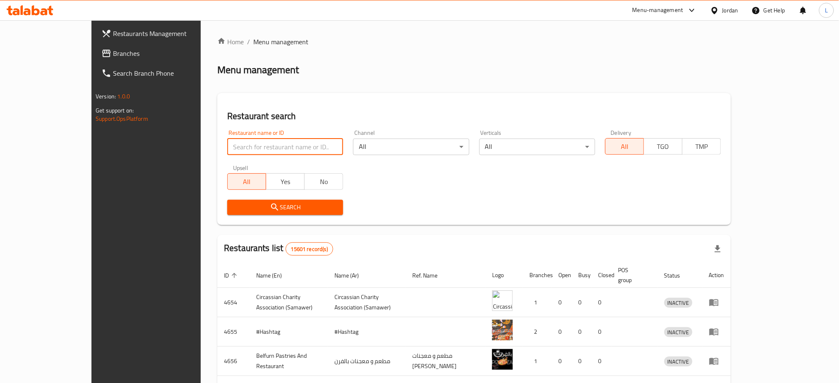
click at [232, 147] on input "search" at bounding box center [285, 147] width 116 height 17
type input "victorian"
click at [240, 214] on button "Search" at bounding box center [285, 207] width 116 height 15
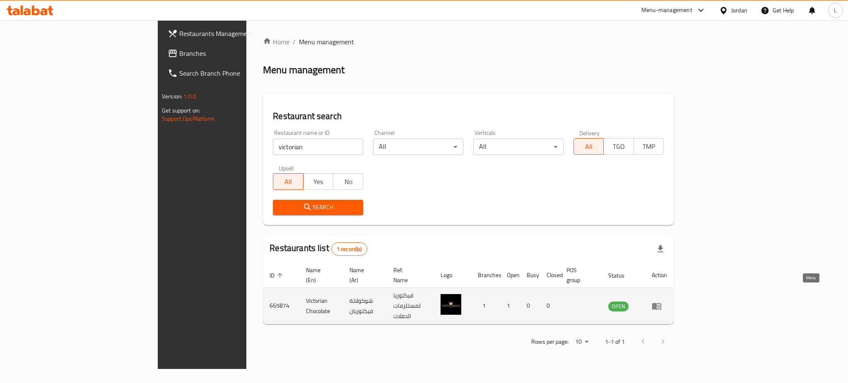
click at [661, 303] on icon "enhanced table" at bounding box center [656, 306] width 9 height 7
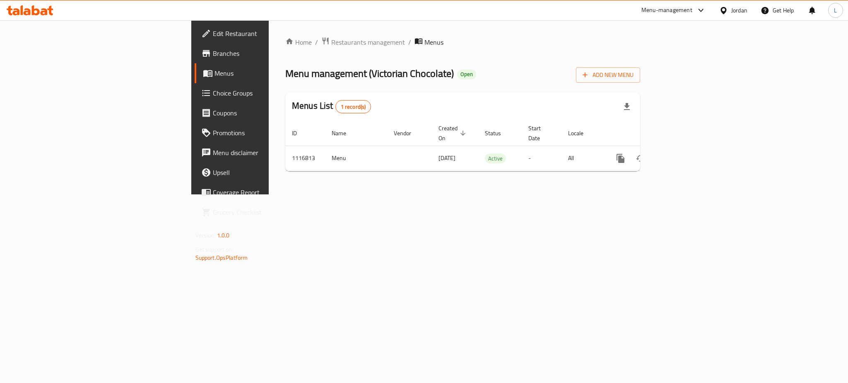
click at [213, 51] on span "Branches" at bounding box center [269, 53] width 113 height 10
